Goal: Task Accomplishment & Management: Manage account settings

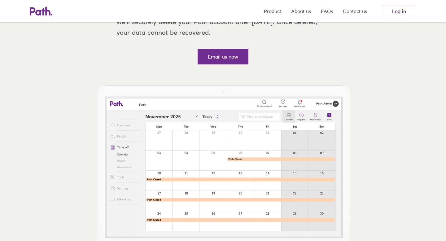
scroll to position [193, 0]
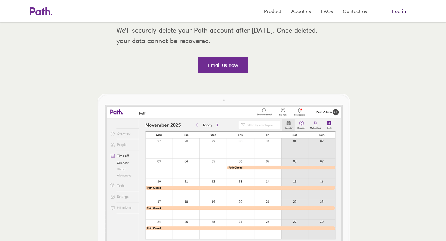
click at [405, 11] on link "Log in" at bounding box center [399, 11] width 34 height 12
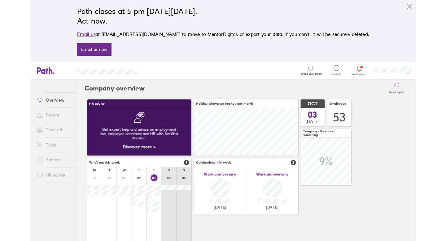
scroll to position [309719, 309654]
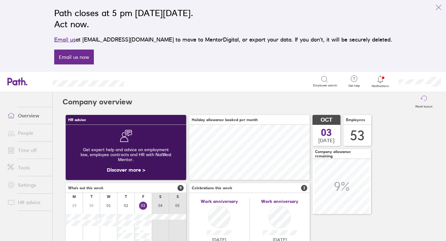
click at [382, 79] on icon at bounding box center [380, 79] width 5 height 7
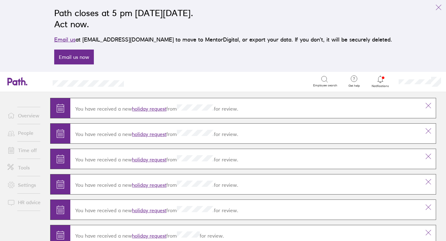
scroll to position [15, 0]
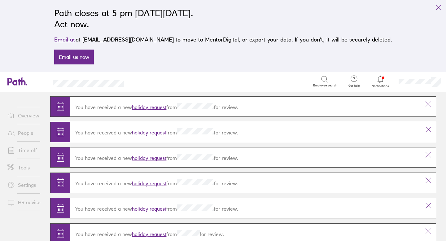
click at [156, 107] on link "holiday request" at bounding box center [149, 107] width 34 height 6
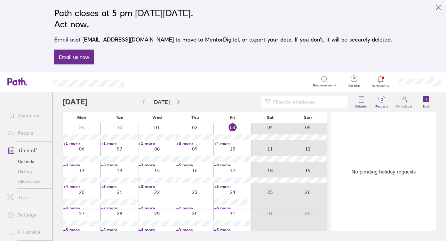
click at [30, 133] on link "People" at bounding box center [27, 133] width 50 height 12
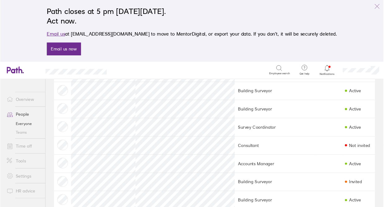
scroll to position [81, 0]
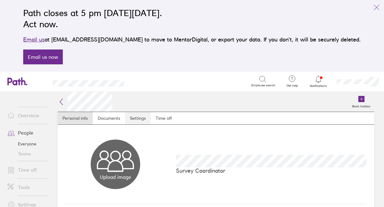
click at [141, 118] on link "Settings" at bounding box center [138, 118] width 26 height 12
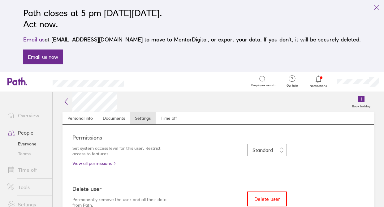
scroll to position [14, 0]
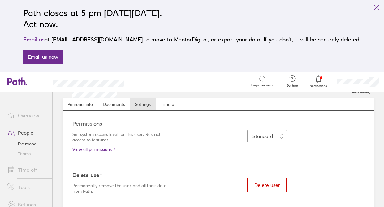
click at [267, 185] on span "Delete user" at bounding box center [268, 185] width 26 height 6
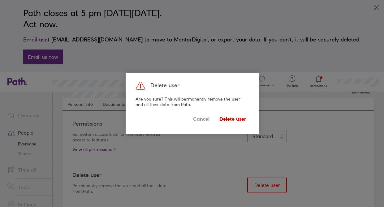
click at [230, 118] on span "Delete user" at bounding box center [233, 119] width 27 height 10
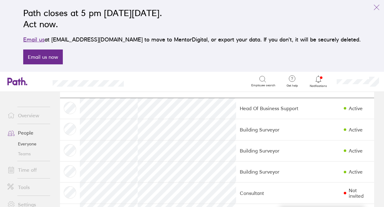
scroll to position [32, 0]
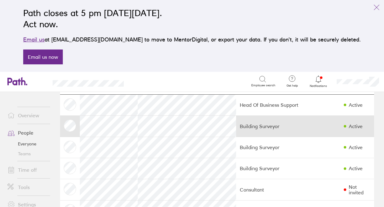
click at [256, 127] on td "Building Surveyor" at bounding box center [273, 126] width 74 height 21
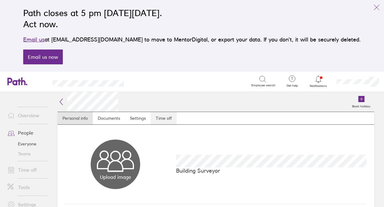
click at [163, 120] on link "Time off" at bounding box center [164, 118] width 26 height 12
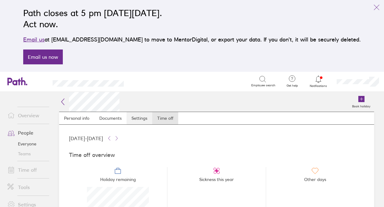
click at [145, 118] on link "Settings" at bounding box center [140, 118] width 26 height 12
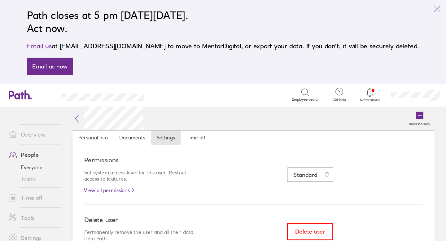
scroll to position [14, 0]
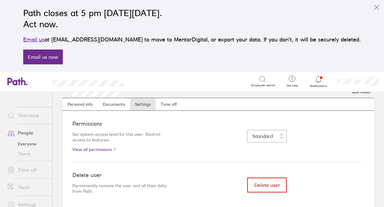
click at [267, 186] on span "Delete user" at bounding box center [268, 185] width 26 height 6
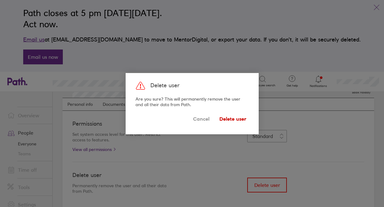
click at [235, 119] on span "Delete user" at bounding box center [233, 119] width 27 height 10
